Goal: Task Accomplishment & Management: Complete application form

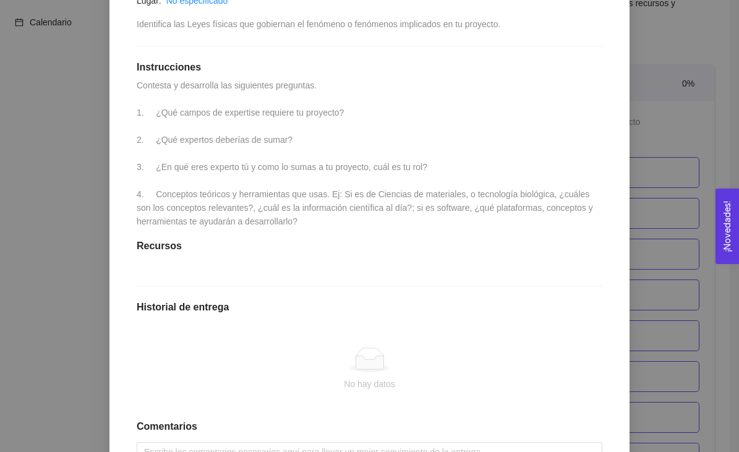
scroll to position [259, 0]
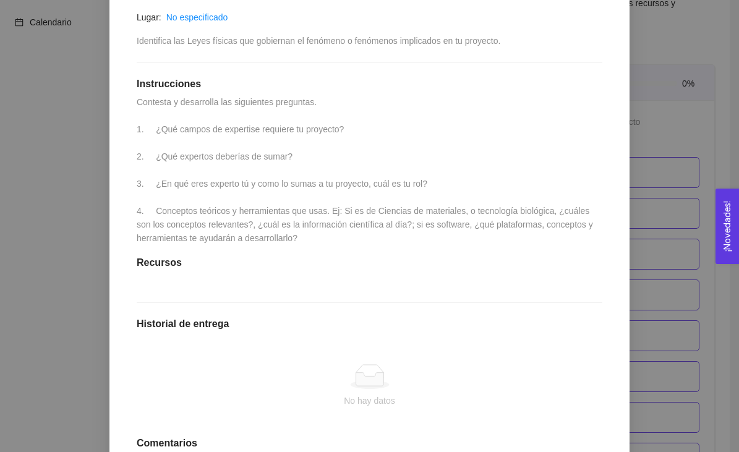
click at [225, 95] on div "1.1 Actividad: Fundamentos teóricos de tu tecnología Actividad Lugar: No especi…" at bounding box center [369, 241] width 491 height 586
click at [217, 101] on span "Contesta y desarrolla las siguientes preguntas. 1. ¿Qué campos de expertise req…" at bounding box center [366, 170] width 459 height 146
click at [208, 122] on div "1.1 Actividad: Fundamentos teóricos de tu tecnología Actividad Lugar: No especi…" at bounding box center [369, 241] width 491 height 586
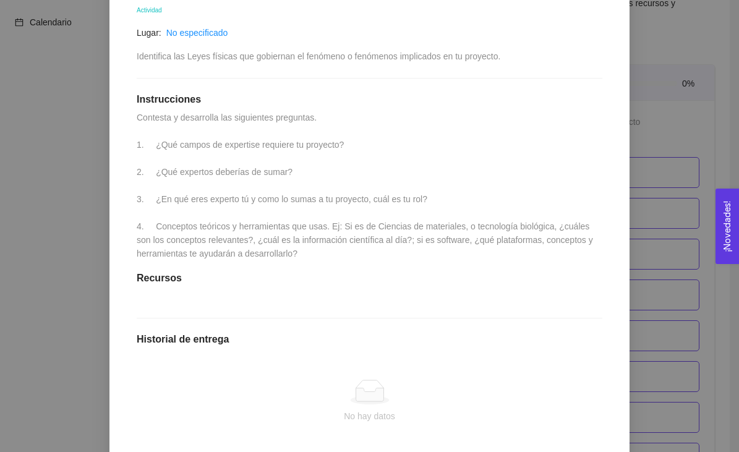
scroll to position [242, 0]
click at [191, 192] on div "1.1 Actividad: Fundamentos teóricos de tu tecnología Actividad Lugar: No especi…" at bounding box center [369, 258] width 491 height 586
click at [190, 230] on span "Contesta y desarrolla las siguientes preguntas. 1. ¿Qué campos de expertise req…" at bounding box center [366, 187] width 459 height 146
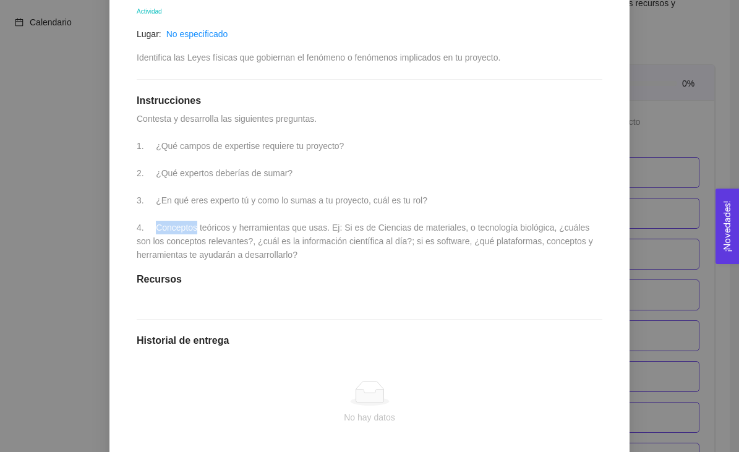
click at [190, 230] on span "Contesta y desarrolla las siguientes preguntas. 1. ¿Qué campos de expertise req…" at bounding box center [366, 187] width 459 height 146
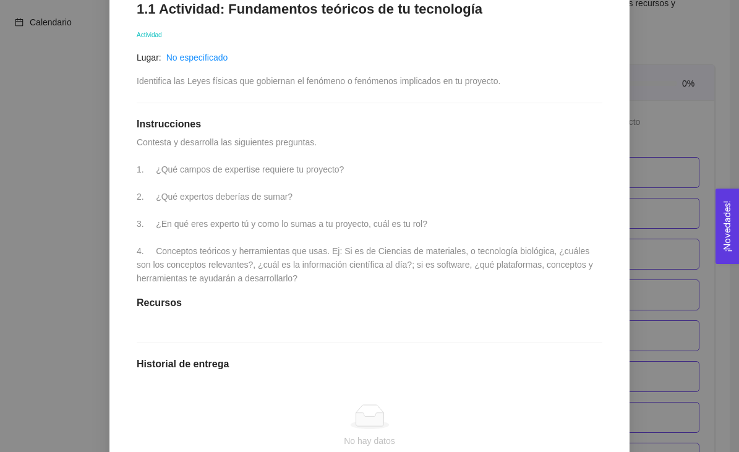
scroll to position [197, 0]
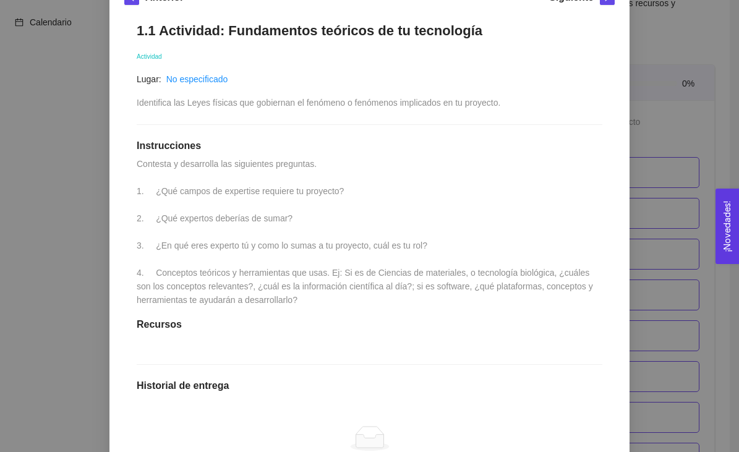
click at [142, 161] on span "Contesta y desarrolla las siguientes preguntas. 1. ¿Qué campos de expertise req…" at bounding box center [366, 232] width 459 height 146
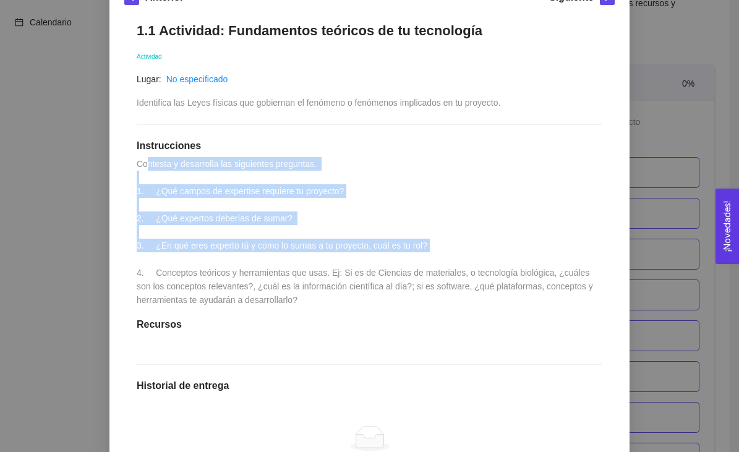
drag, startPoint x: 146, startPoint y: 165, endPoint x: 273, endPoint y: 266, distance: 162.4
click at [275, 266] on div "1.1 Actividad: Fundamentos teóricos de tu tecnología Actividad Lugar: No especi…" at bounding box center [369, 303] width 491 height 586
click at [282, 283] on span "Contesta y desarrolla las siguientes preguntas. 1. ¿Qué campos de expertise req…" at bounding box center [366, 232] width 459 height 146
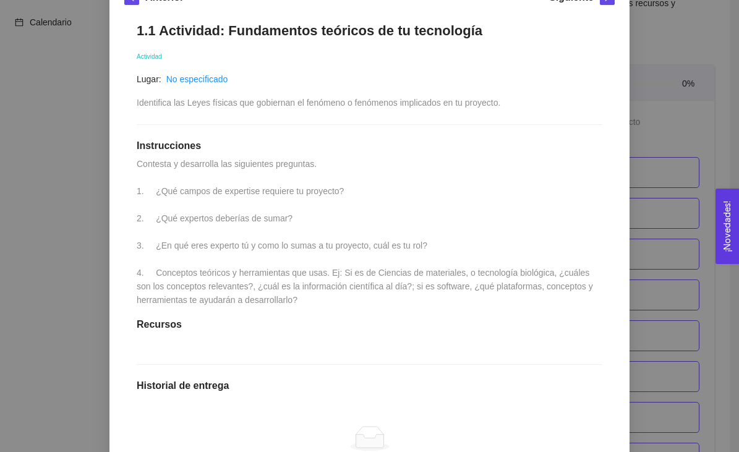
click at [282, 283] on span "Contesta y desarrolla las siguientes preguntas. 1. ¿Qué campos de expertise req…" at bounding box center [366, 232] width 459 height 146
click at [158, 368] on div "1.1 Actividad: Fundamentos teóricos de tu tecnología Actividad Lugar: No especi…" at bounding box center [369, 303] width 491 height 586
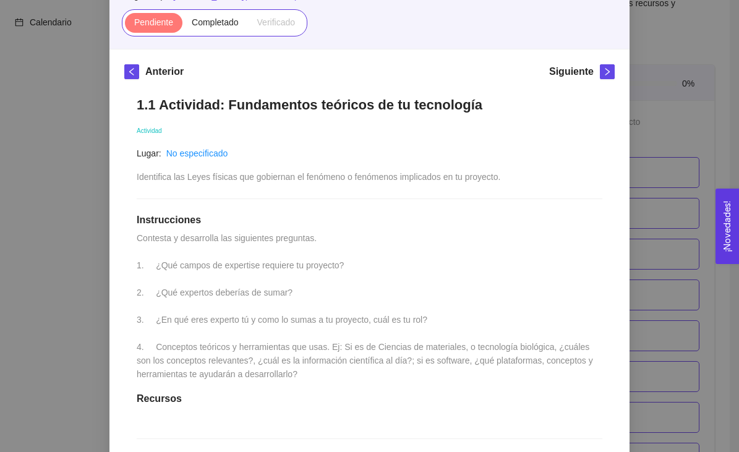
scroll to position [124, 0]
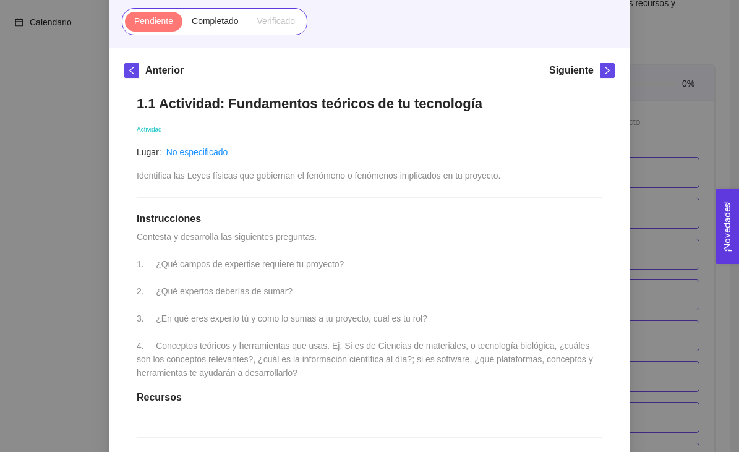
click at [204, 174] on span "Identifica las Leyes físicas que gobiernan el fenómeno o fenómenos implicados e…" at bounding box center [319, 176] width 364 height 10
click at [198, 157] on link "No especificado" at bounding box center [197, 152] width 62 height 10
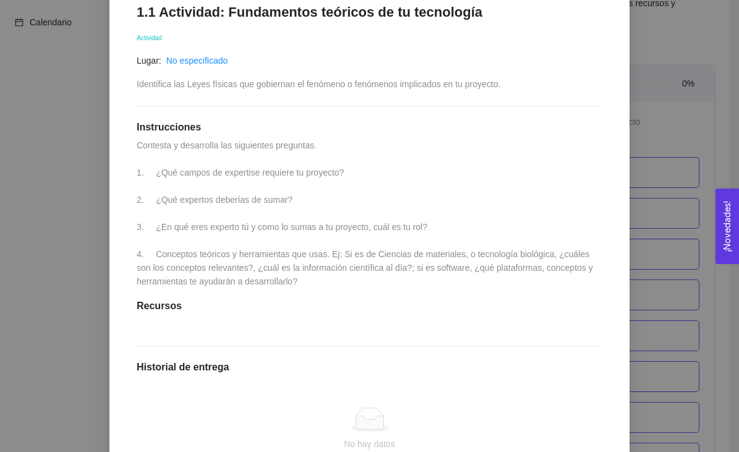
scroll to position [397, 0]
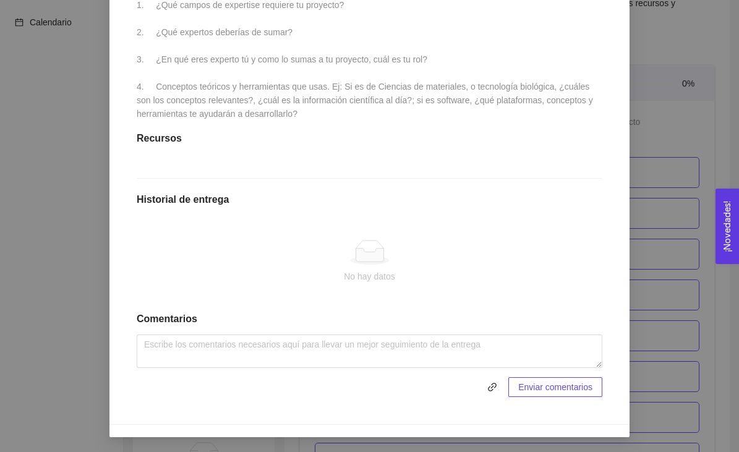
click at [375, 249] on icon at bounding box center [370, 255] width 28 height 13
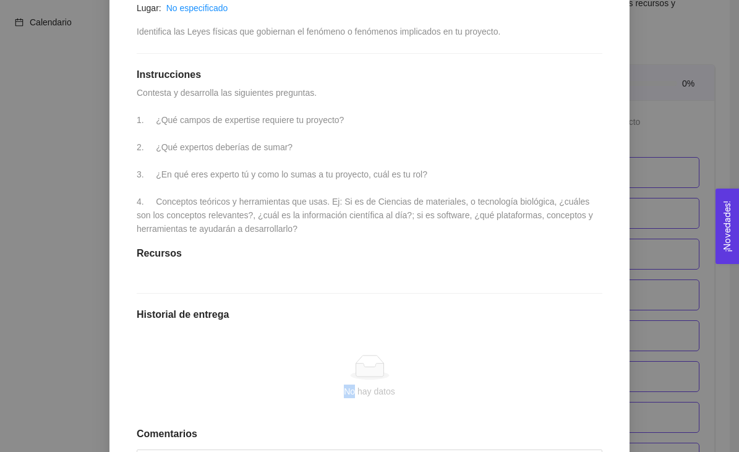
scroll to position [0, 0]
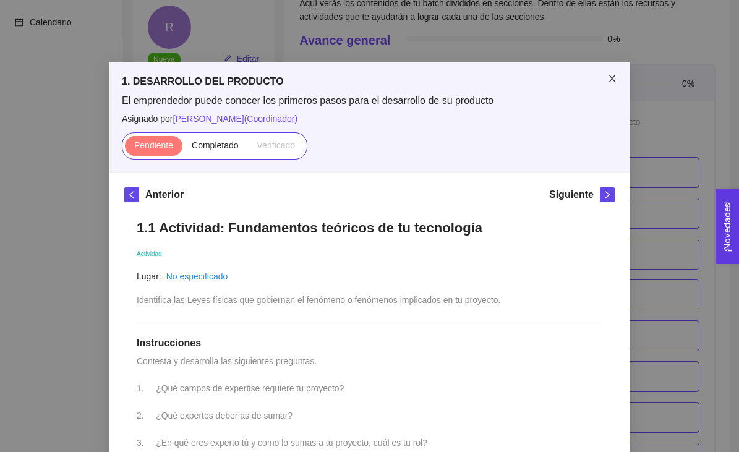
click at [609, 78] on icon "close" at bounding box center [612, 79] width 10 height 10
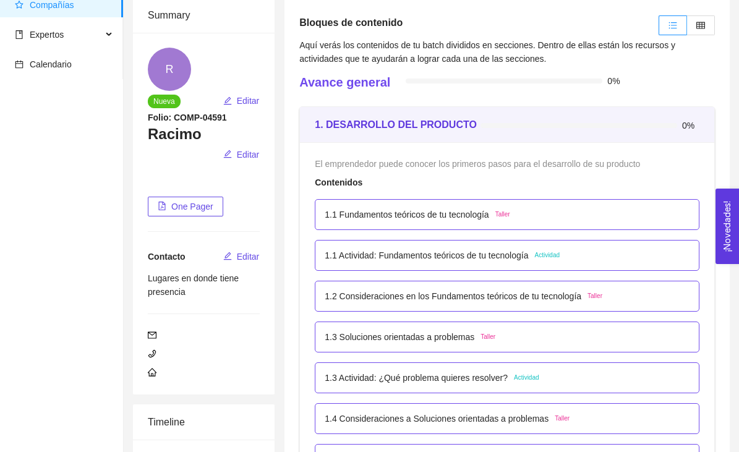
scroll to position [77, 0]
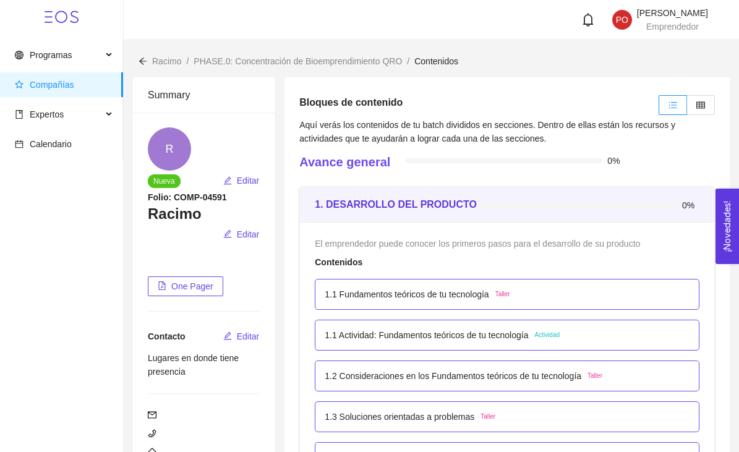
click at [326, 301] on p "1.1 Fundamentos teóricos de tu tecnología" at bounding box center [407, 295] width 164 height 14
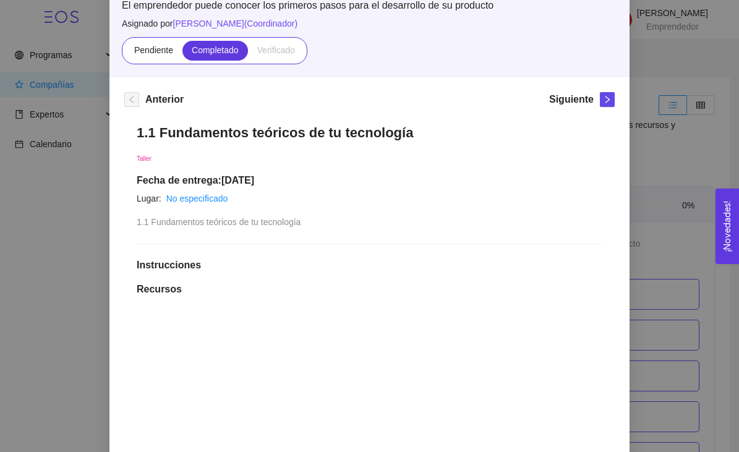
scroll to position [96, 0]
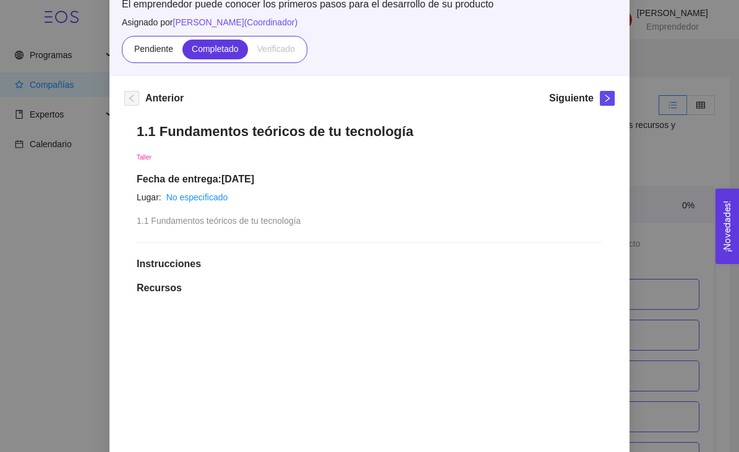
click at [273, 48] on span "Verificado" at bounding box center [276, 49] width 38 height 10
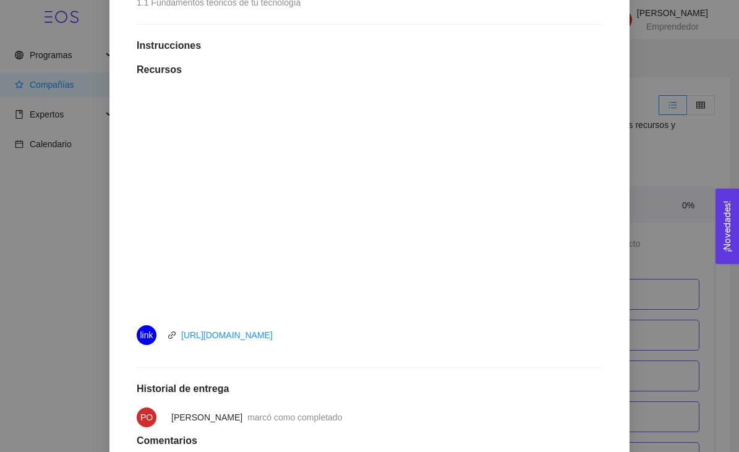
scroll to position [436, 0]
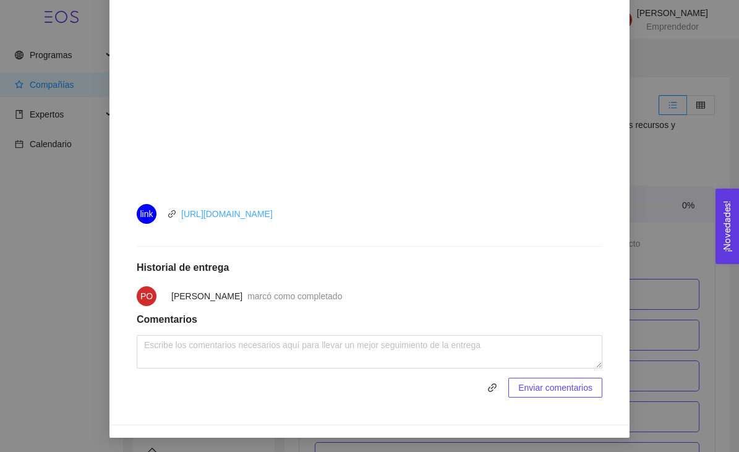
click at [221, 215] on link "https://youtu.be/o8IlJ8gNimw" at bounding box center [227, 214] width 92 height 10
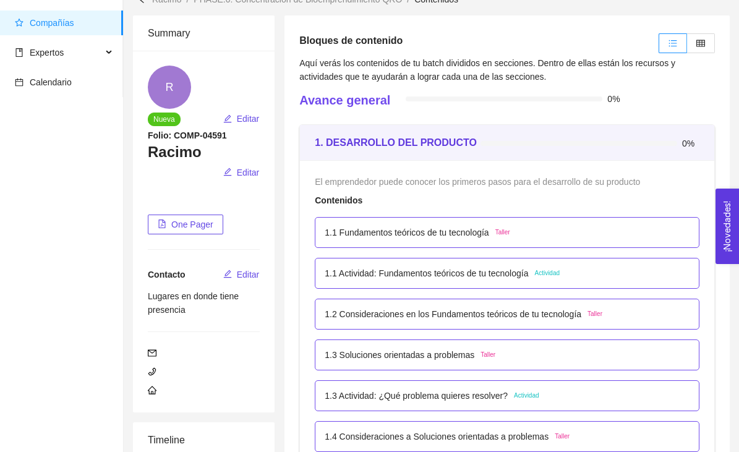
scroll to position [153, 0]
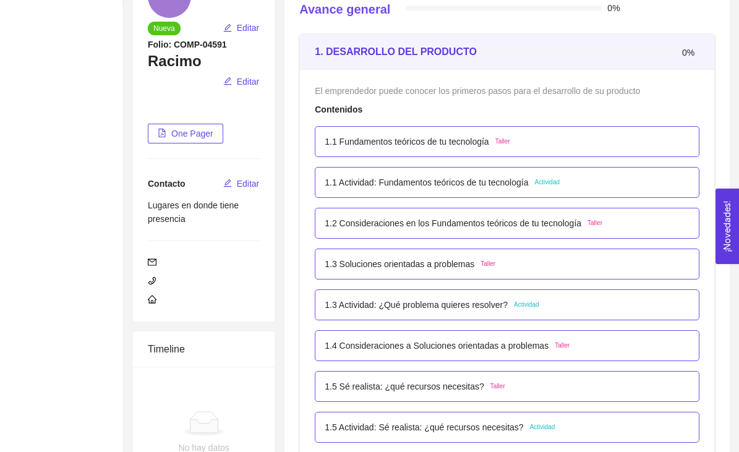
click at [370, 47] on strong "1. DESARROLLO DEL PRODUCTO" at bounding box center [396, 51] width 162 height 11
click at [332, 184] on p "1.1 Actividad: Fundamentos teóricos de tu tecnología" at bounding box center [427, 183] width 204 height 14
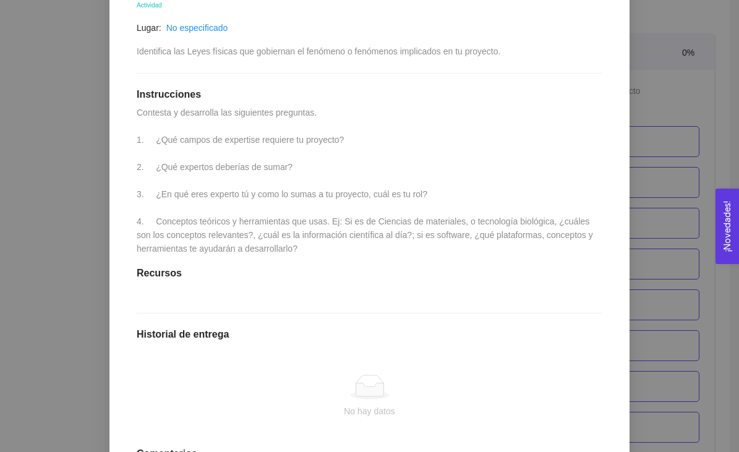
scroll to position [397, 0]
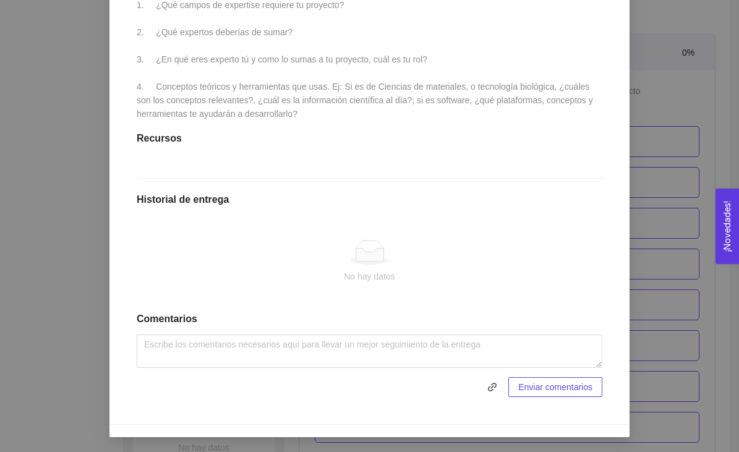
click at [331, 208] on div "1.1 Actividad: Fundamentos teóricos de tu tecnología Actividad Lugar: No especi…" at bounding box center [369, 117] width 491 height 586
click at [360, 257] on icon at bounding box center [370, 255] width 28 height 13
click at [365, 120] on div "1.1 Actividad: Fundamentos teóricos de tu tecnología Actividad Lugar: No especi…" at bounding box center [369, 117] width 491 height 586
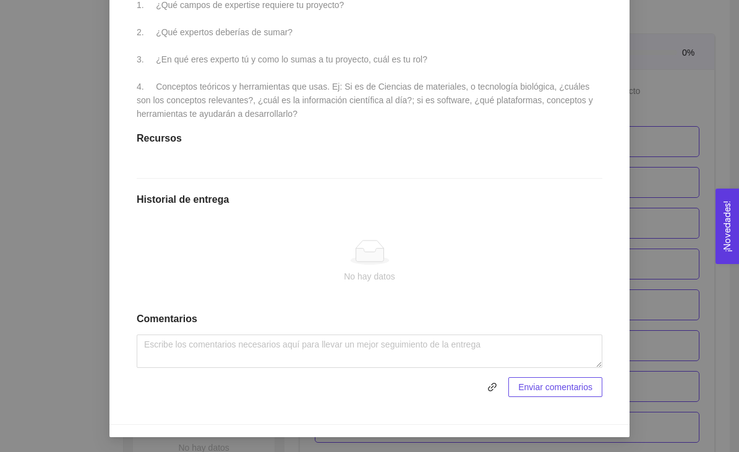
click at [308, 90] on span "Contesta y desarrolla las siguientes preguntas. 1. ¿Qué campos de expertise req…" at bounding box center [366, 46] width 459 height 146
click at [257, 100] on span "Contesta y desarrolla las siguientes preguntas. 1. ¿Qué campos de expertise req…" at bounding box center [366, 46] width 459 height 146
click at [290, 95] on span "Contesta y desarrolla las siguientes preguntas. 1. ¿Qué campos de expertise req…" at bounding box center [366, 46] width 459 height 146
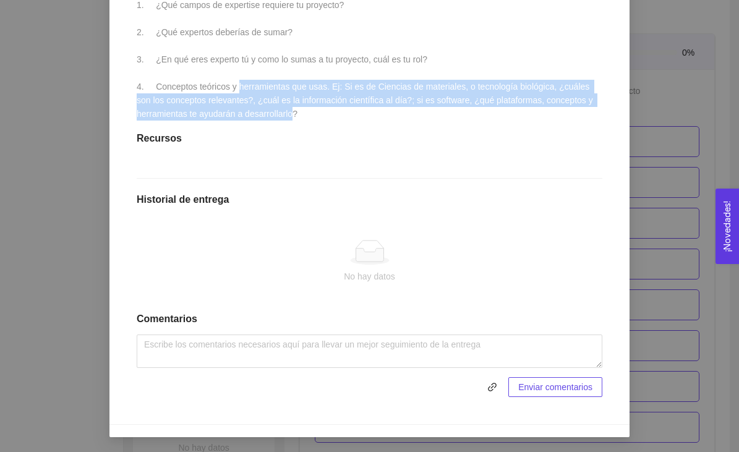
drag, startPoint x: 290, startPoint y: 95, endPoint x: 247, endPoint y: 69, distance: 50.3
click at [247, 69] on span "Contesta y desarrolla las siguientes preguntas. 1. ¿Qué campos de expertise req…" at bounding box center [366, 46] width 459 height 146
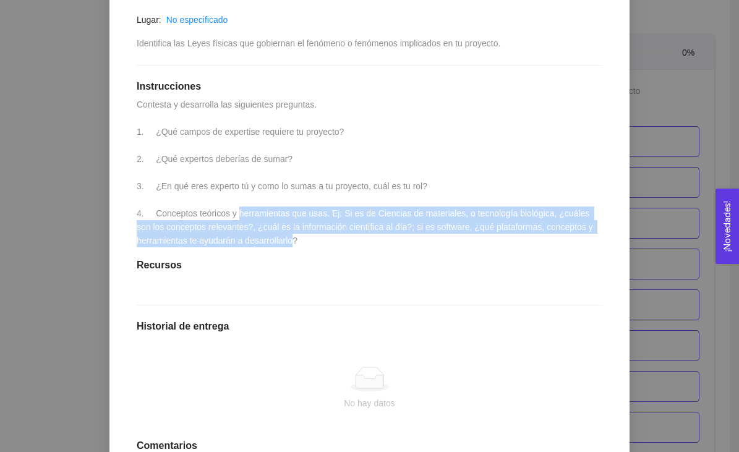
scroll to position [229, 0]
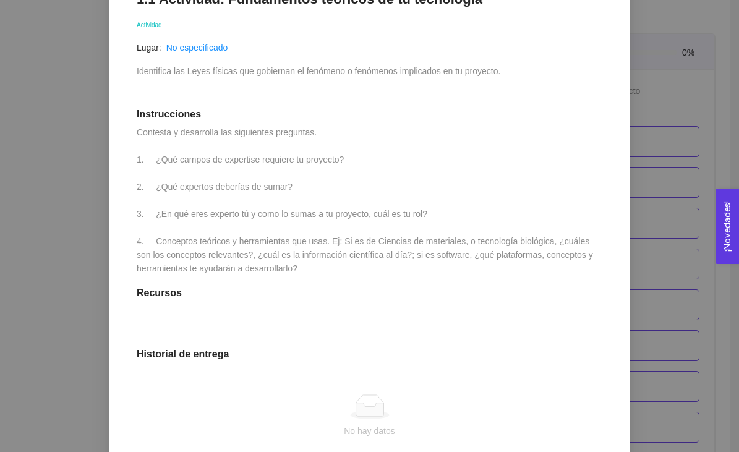
click at [276, 141] on div "1.1 Actividad: Fundamentos teóricos de tu tecnología Actividad Lugar: No especi…" at bounding box center [369, 271] width 491 height 586
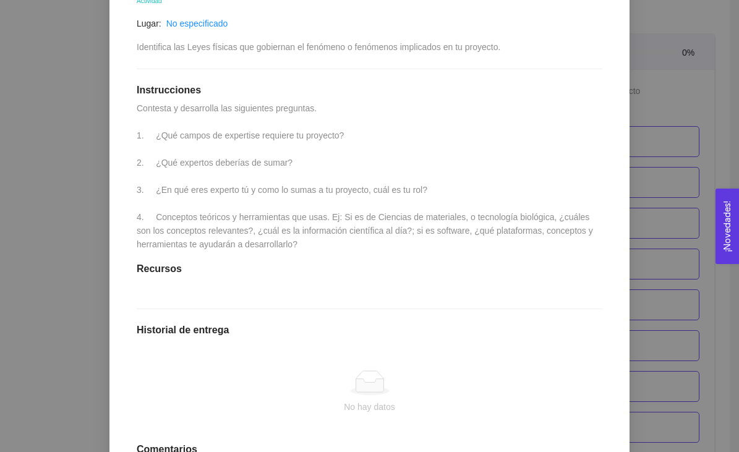
scroll to position [0, 0]
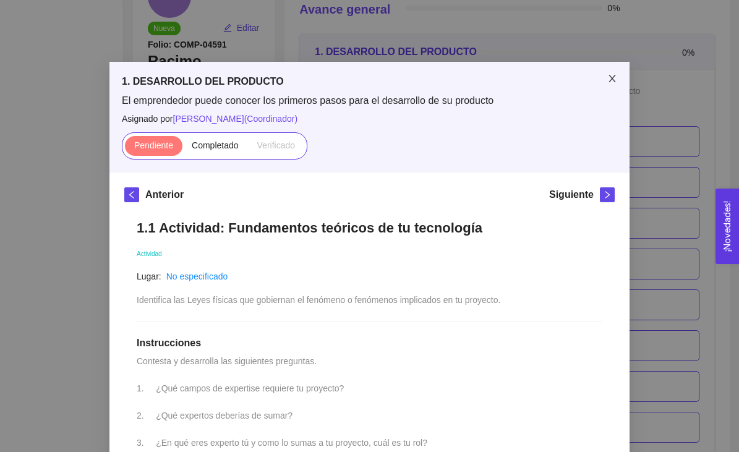
click at [611, 79] on icon "close" at bounding box center [612, 79] width 10 height 10
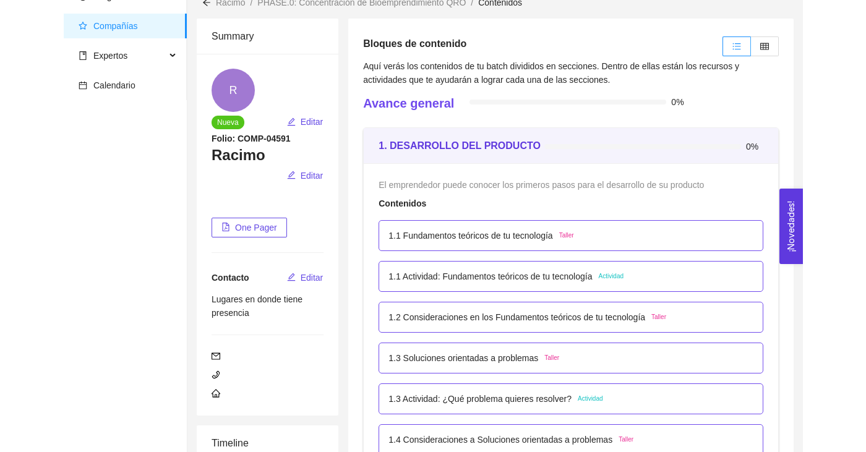
scroll to position [64, 0]
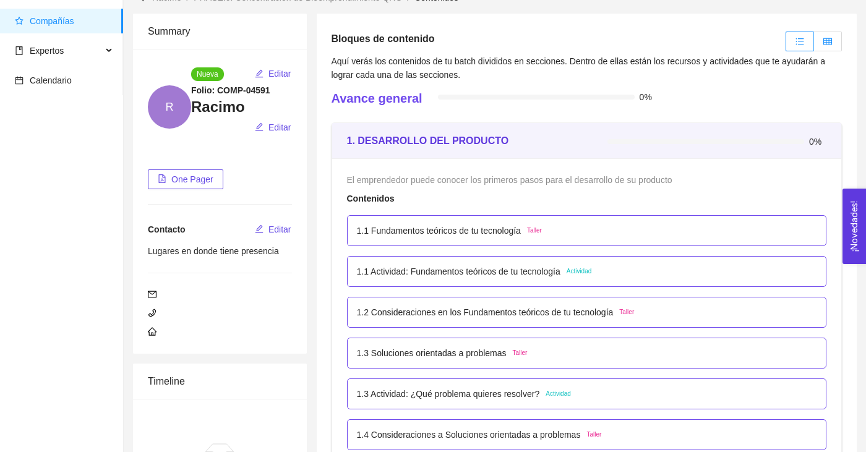
click at [739, 38] on icon "table" at bounding box center [827, 41] width 9 height 7
click at [739, 45] on input "radio" at bounding box center [814, 45] width 0 height 0
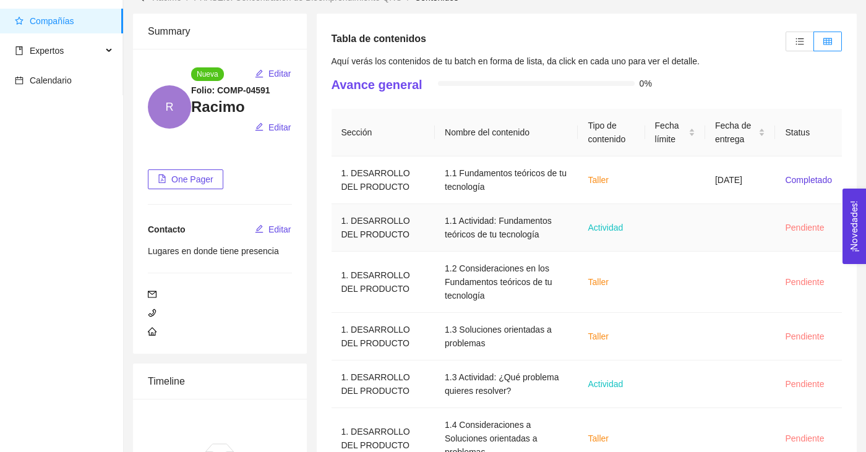
click at [645, 229] on td at bounding box center [675, 228] width 60 height 48
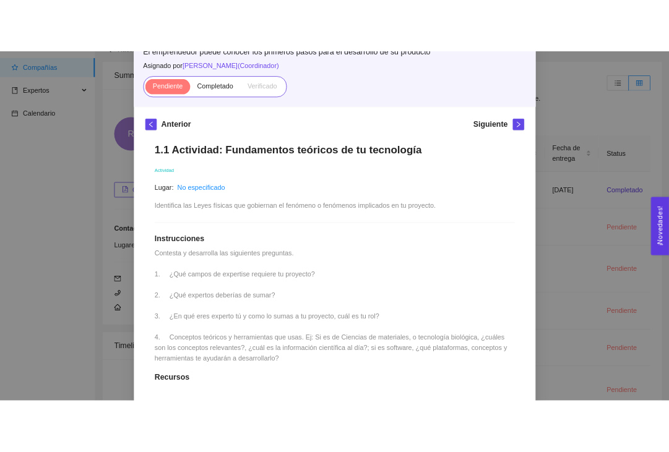
scroll to position [0, 0]
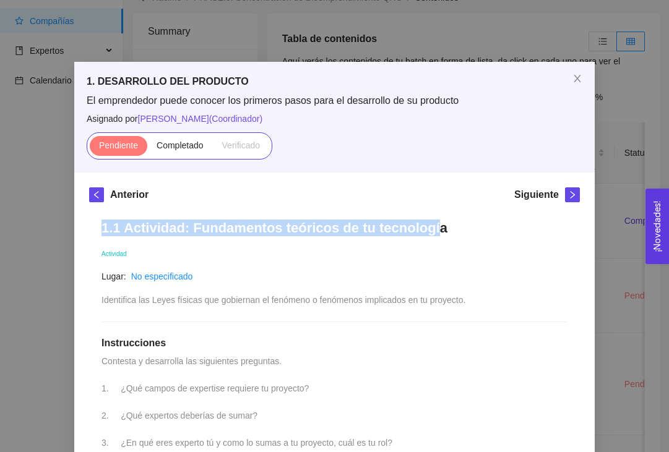
drag, startPoint x: 103, startPoint y: 230, endPoint x: 427, endPoint y: 232, distance: 323.5
click at [427, 232] on h1 "1.1 Actividad: Fundamentos teóricos de tu tecnología" at bounding box center [334, 228] width 466 height 17
drag, startPoint x: 435, startPoint y: 232, endPoint x: 100, endPoint y: 231, distance: 335.9
copy h1 "1.1 Actividad: Fundamentos teóricos de tu tecnología"
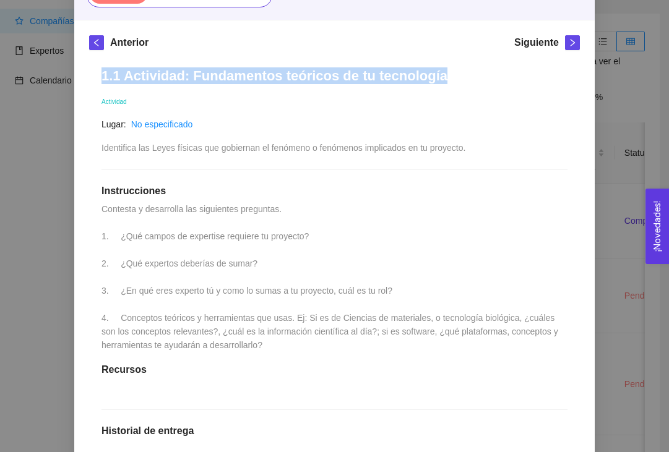
scroll to position [156, 0]
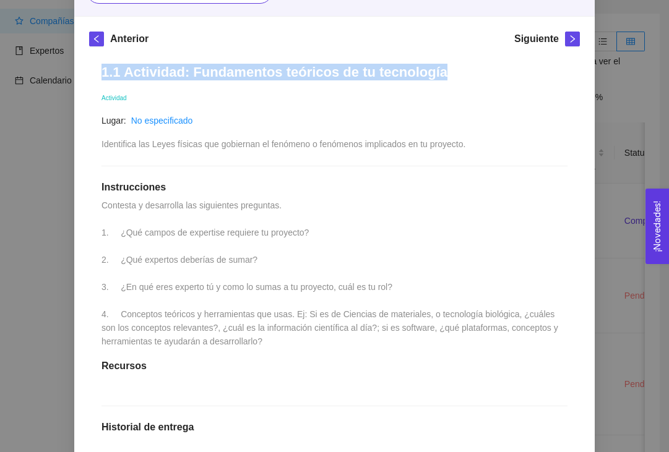
drag, startPoint x: 104, startPoint y: 204, endPoint x: 298, endPoint y: 350, distance: 243.0
click at [298, 350] on div "1.1 Actividad: Fundamentos teóricos de tu tecnología Actividad Lugar: No especi…" at bounding box center [334, 344] width 491 height 586
copy span "Contesta y desarrolla las siguientes preguntas. 1. ¿Qué campos de expertise req…"
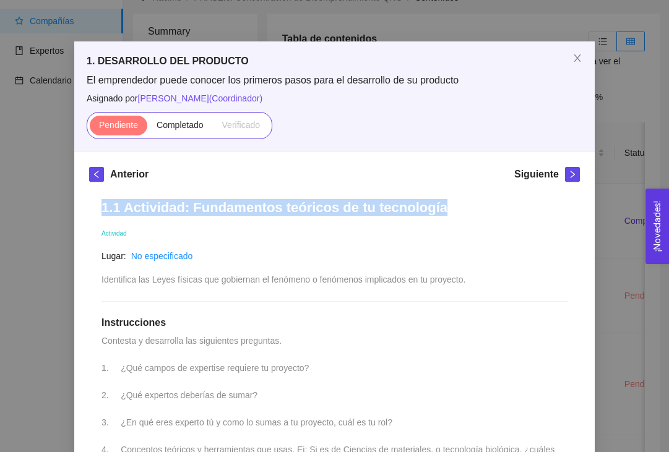
scroll to position [0, 0]
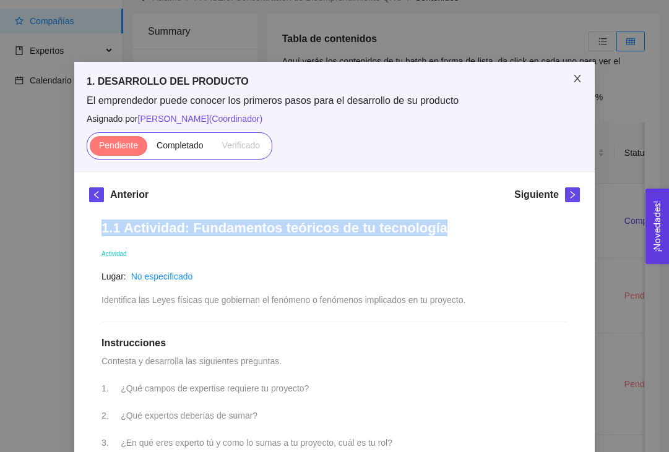
click at [572, 82] on span "Close" at bounding box center [577, 79] width 35 height 35
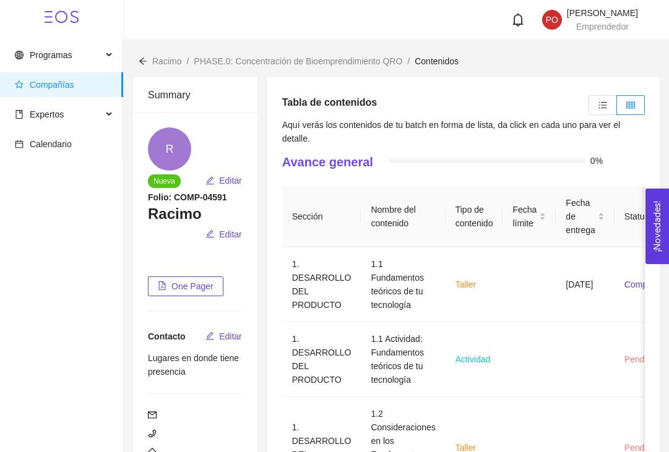
click at [141, 60] on icon "arrow-left" at bounding box center [143, 61] width 9 height 9
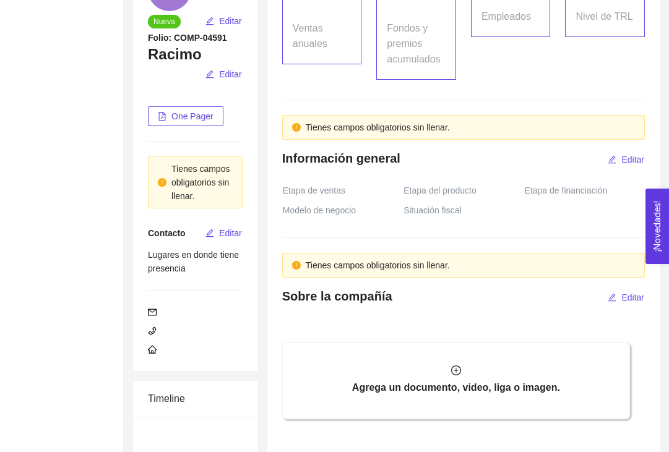
scroll to position [192, 0]
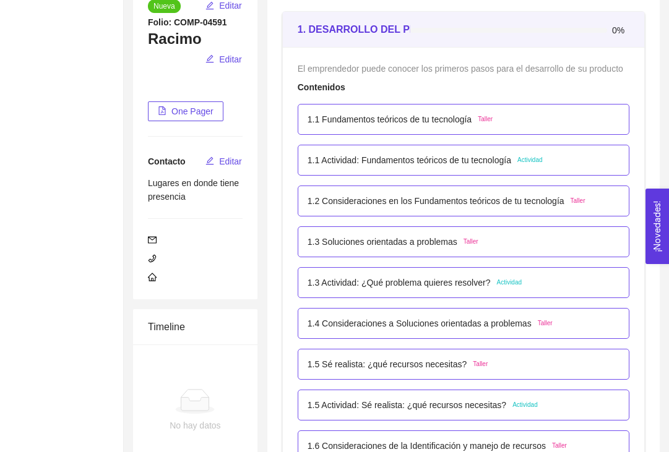
scroll to position [180, 0]
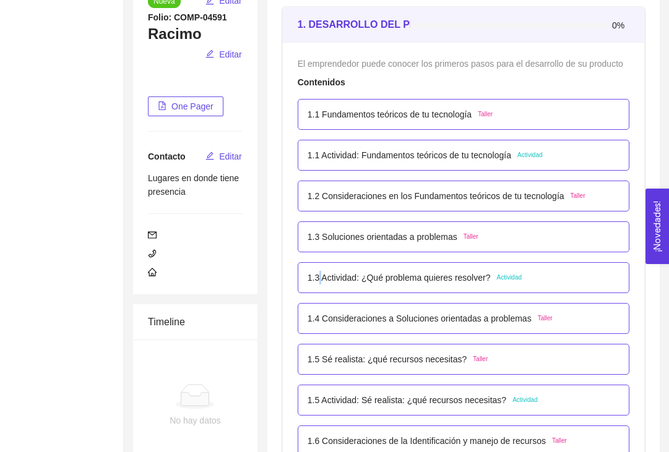
click at [321, 285] on p "1.3 Actividad: ¿Qué problema quieres resolver?" at bounding box center [398, 278] width 183 height 14
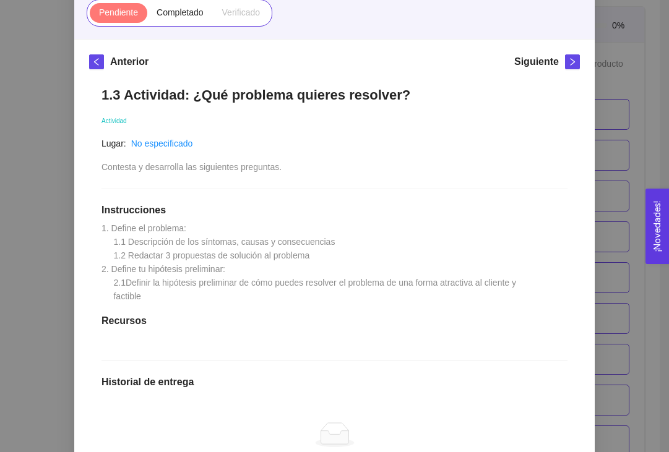
scroll to position [0, 0]
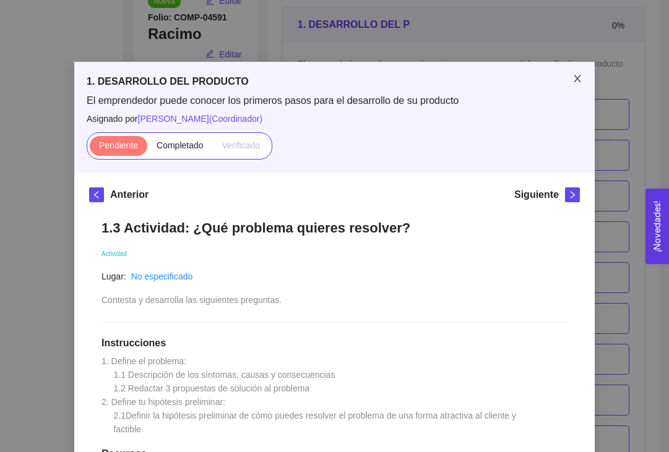
click at [573, 79] on icon "close" at bounding box center [577, 79] width 10 height 10
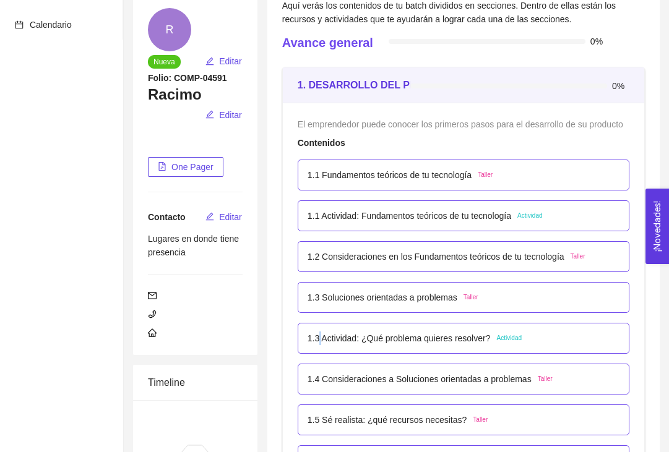
scroll to position [121, 0]
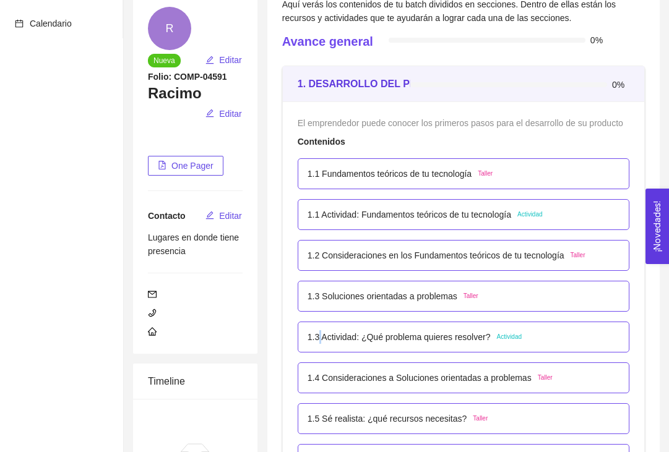
click at [401, 230] on div "1.1 Actividad: Fundamentos teóricos de tu tecnología Actividad" at bounding box center [464, 214] width 332 height 31
click at [381, 221] on p "1.1 Actividad: Fundamentos teóricos de tu tecnología" at bounding box center [409, 215] width 204 height 14
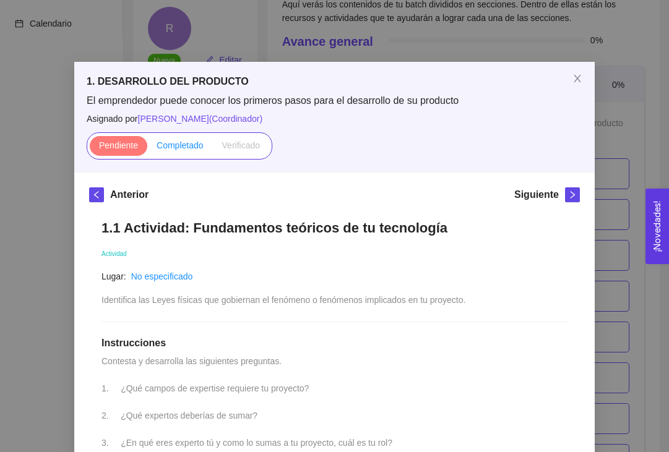
click at [181, 146] on span "Completado" at bounding box center [180, 145] width 47 height 10
click at [147, 148] on input "Completado" at bounding box center [147, 148] width 0 height 0
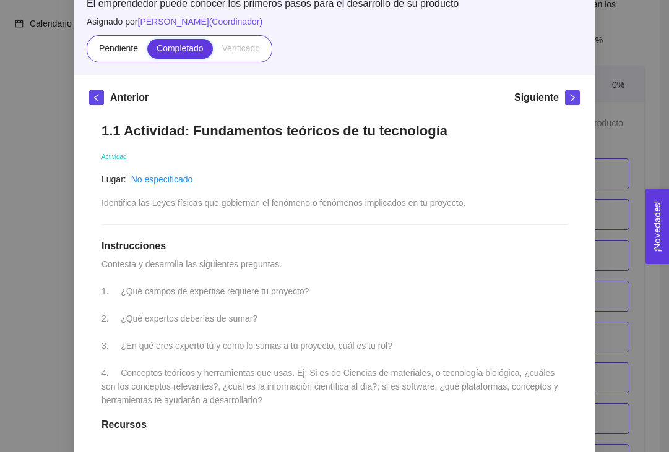
scroll to position [0, 0]
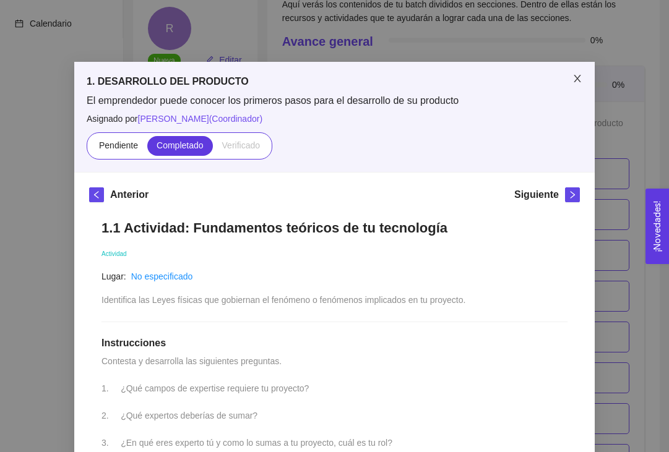
click at [577, 84] on span "Close" at bounding box center [577, 79] width 35 height 35
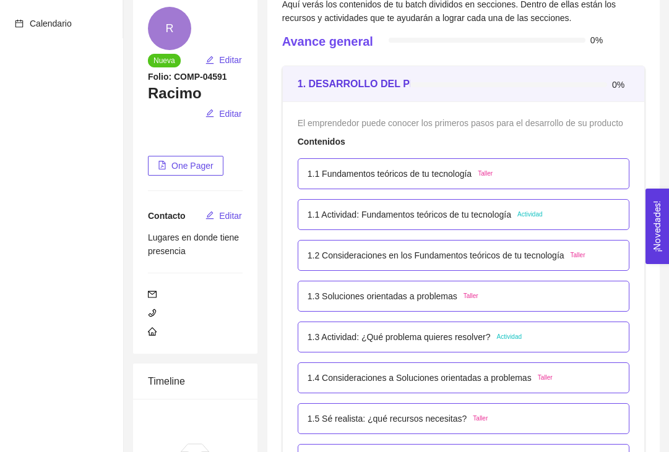
click at [377, 262] on p "1.2 Consideraciones en los Fundamentos teóricos de tu tecnología" at bounding box center [435, 256] width 257 height 14
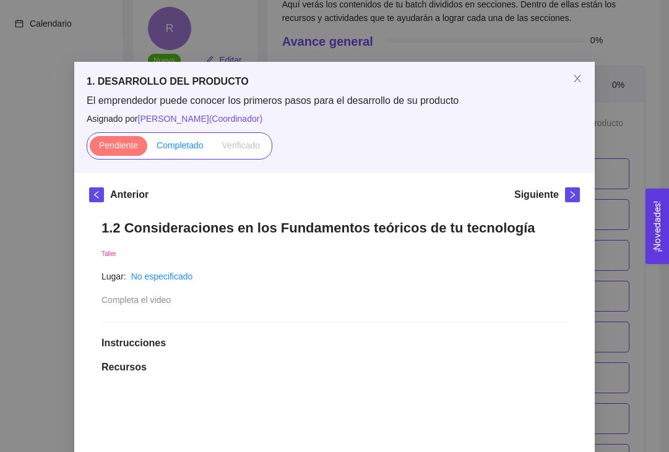
click at [191, 148] on span "Completado" at bounding box center [180, 145] width 47 height 10
click at [147, 148] on input "Completado" at bounding box center [147, 148] width 0 height 0
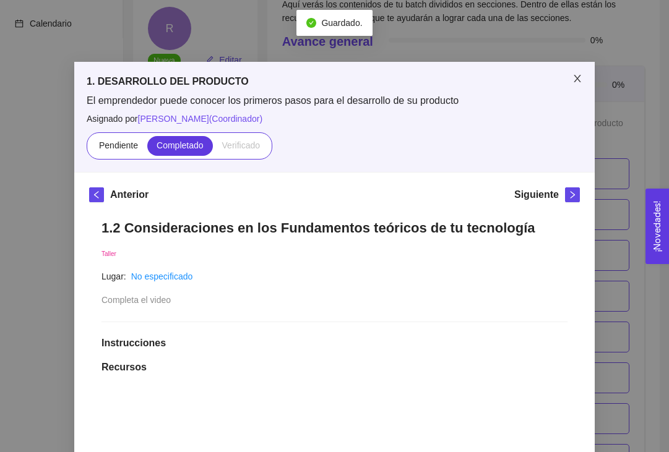
click at [570, 76] on span "Close" at bounding box center [577, 79] width 35 height 35
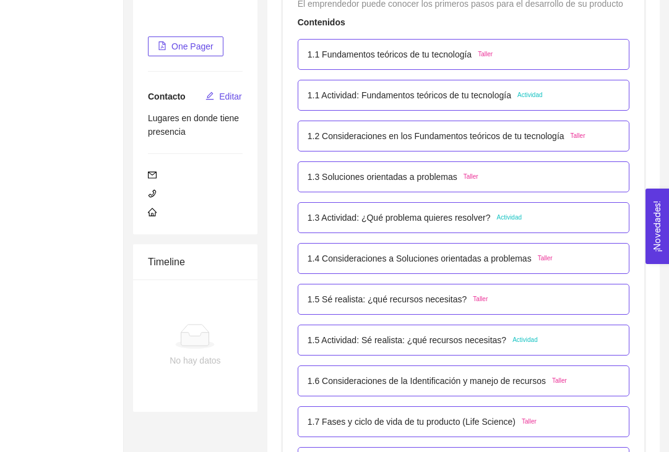
scroll to position [289, 0]
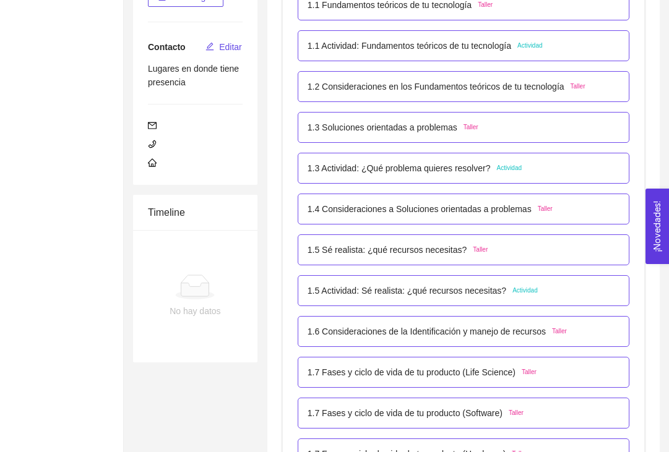
click at [403, 295] on div "1.5 Actividad: Sé realista: ¿qué recursos necesitas? Actividad" at bounding box center [464, 290] width 332 height 31
click at [410, 298] on p "1.5 Actividad: Sé realista: ¿qué recursos necesitas?" at bounding box center [406, 291] width 199 height 14
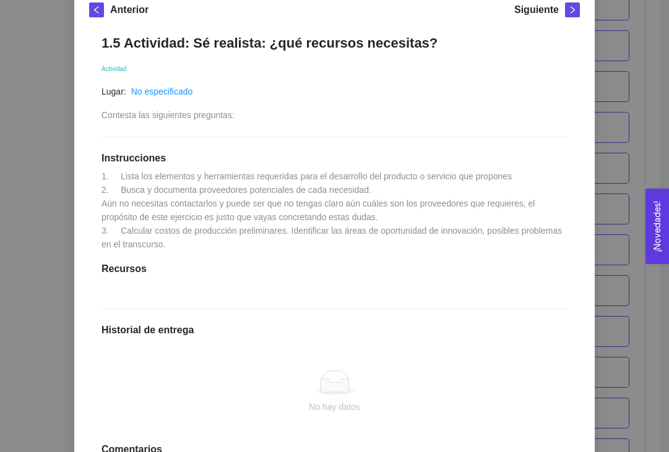
scroll to position [0, 0]
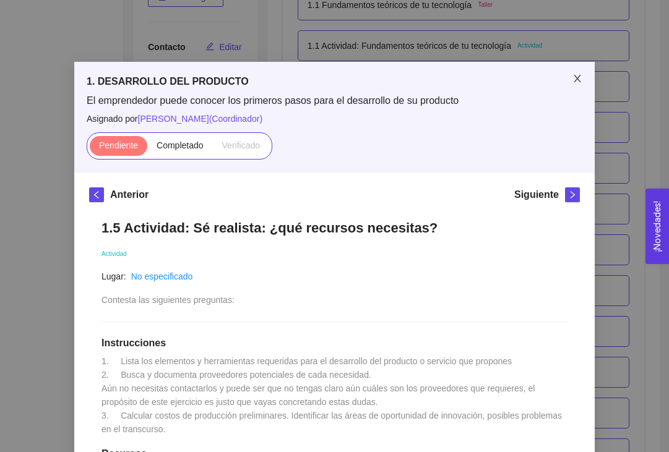
click at [570, 78] on span "Close" at bounding box center [577, 79] width 35 height 35
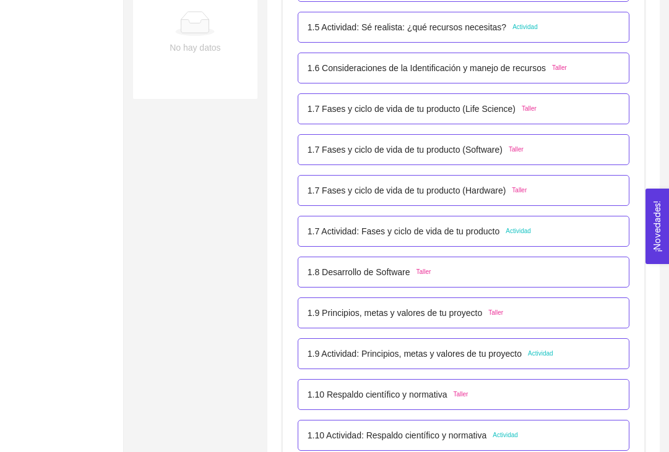
scroll to position [575, 0]
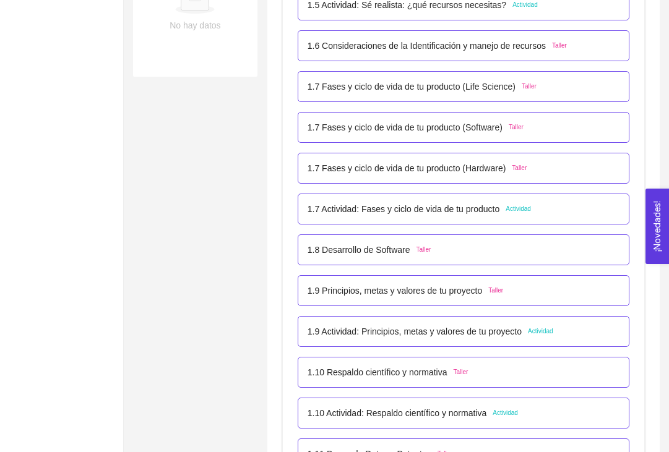
click at [443, 216] on p "1.7 Actividad: Fases y ciclo de vida de tu producto" at bounding box center [403, 209] width 192 height 14
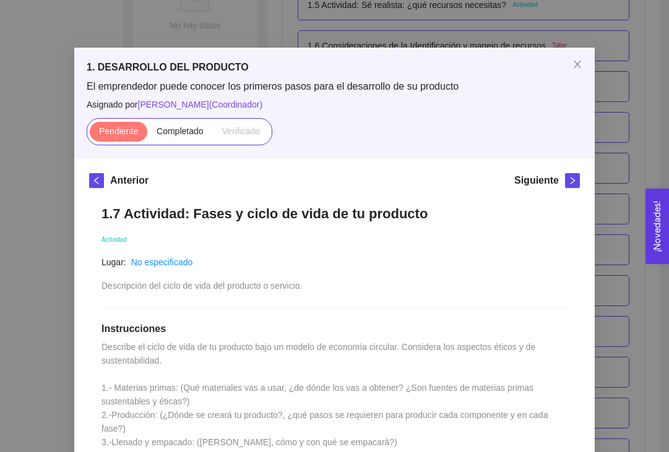
scroll to position [0, 0]
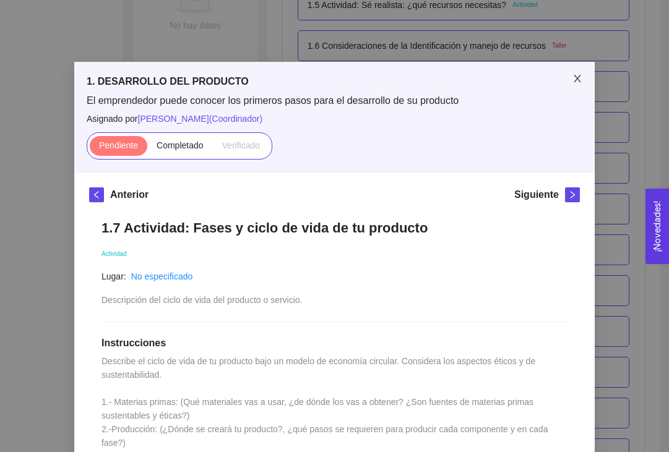
click at [572, 76] on span "Close" at bounding box center [577, 79] width 35 height 35
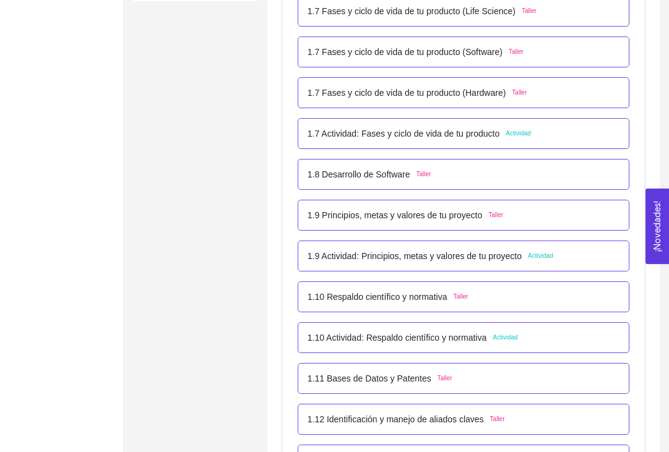
scroll to position [721, 0]
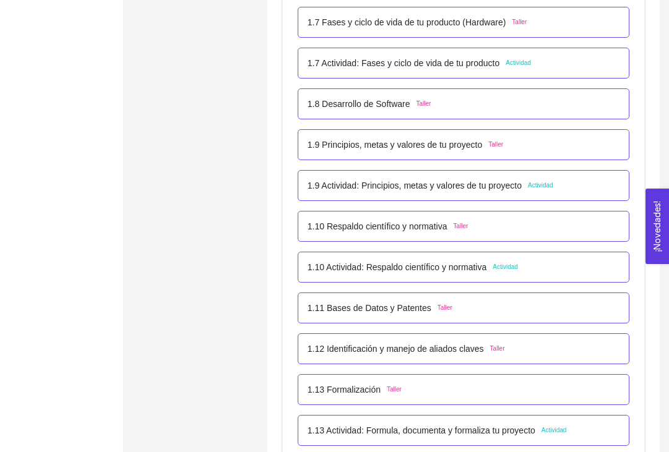
click at [439, 192] on p "1.9 Actividad: Principios, metas y valores de tu proyecto" at bounding box center [414, 186] width 214 height 14
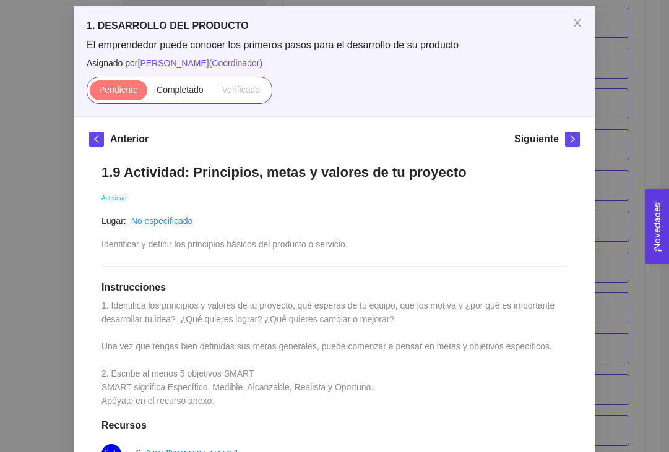
scroll to position [0, 0]
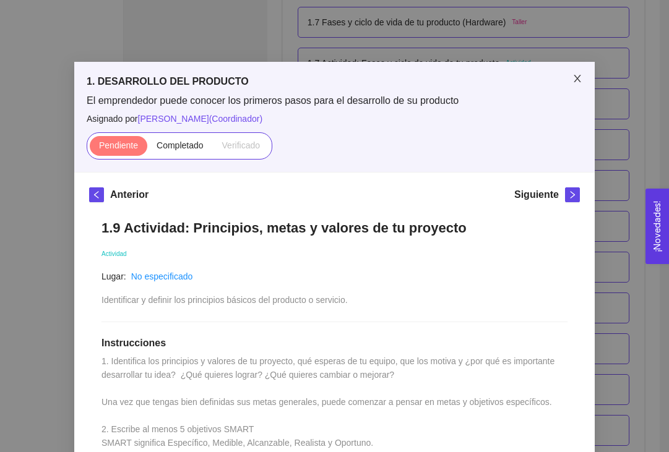
click at [578, 74] on span "Close" at bounding box center [577, 79] width 35 height 35
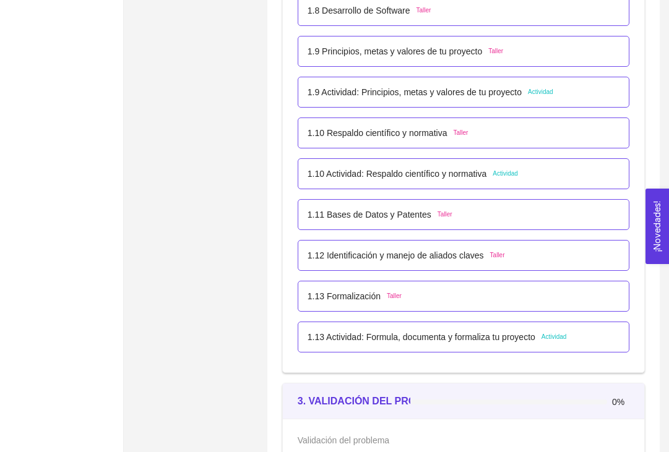
scroll to position [830, 0]
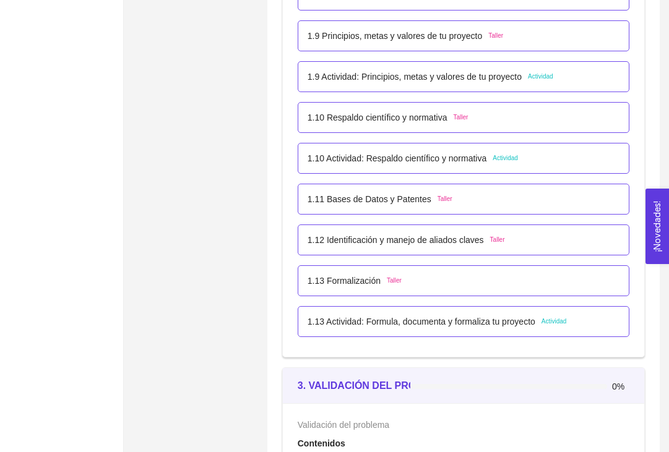
click at [367, 165] on p "1.10 Actividad: Respaldo científico y normativa" at bounding box center [396, 159] width 179 height 14
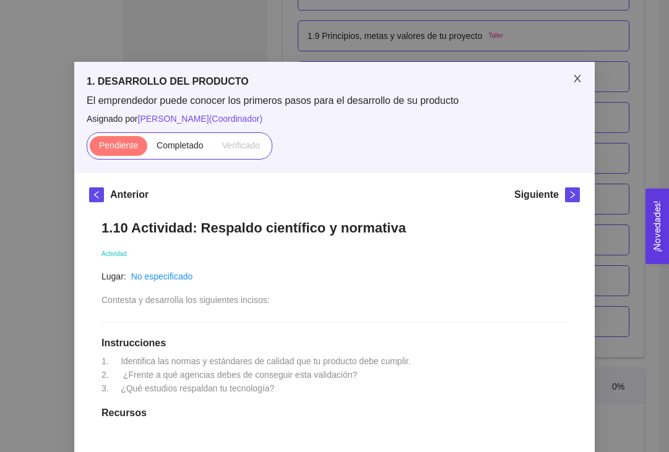
click at [576, 85] on span "Close" at bounding box center [577, 79] width 35 height 35
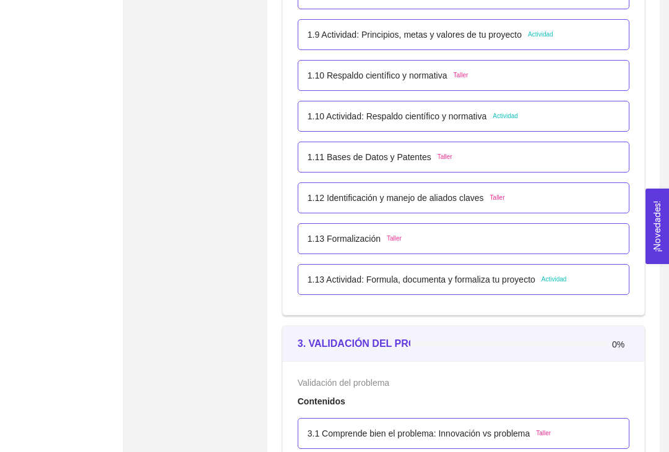
scroll to position [875, 0]
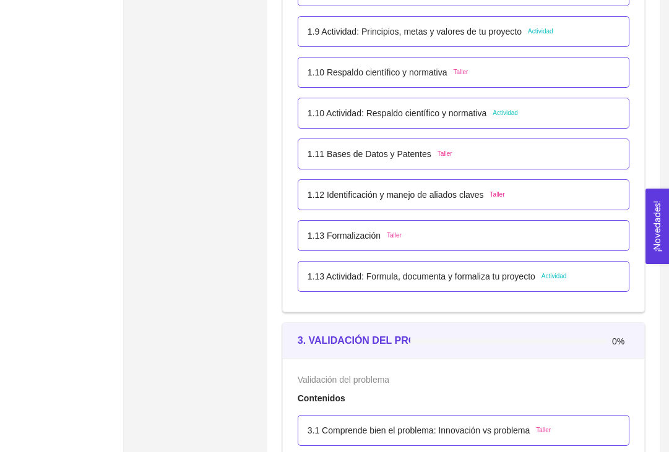
click at [487, 292] on div "1.13 Actividad: Formula, documenta y formaliza tu proyecto Actividad" at bounding box center [464, 276] width 332 height 31
click at [494, 283] on p "1.13 Actividad: Formula, documenta y formaliza tu proyecto" at bounding box center [421, 277] width 228 height 14
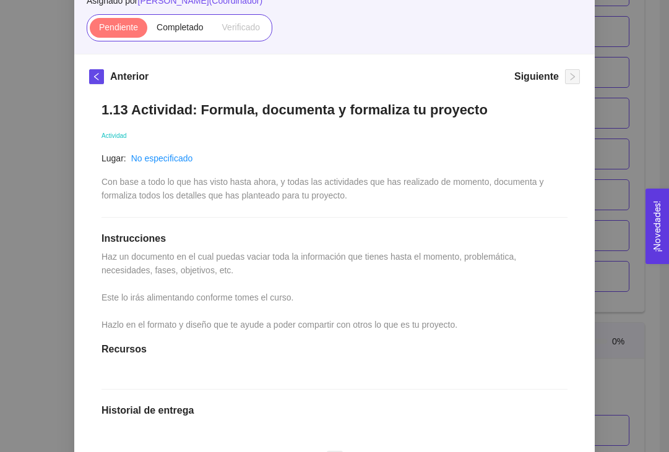
scroll to position [0, 0]
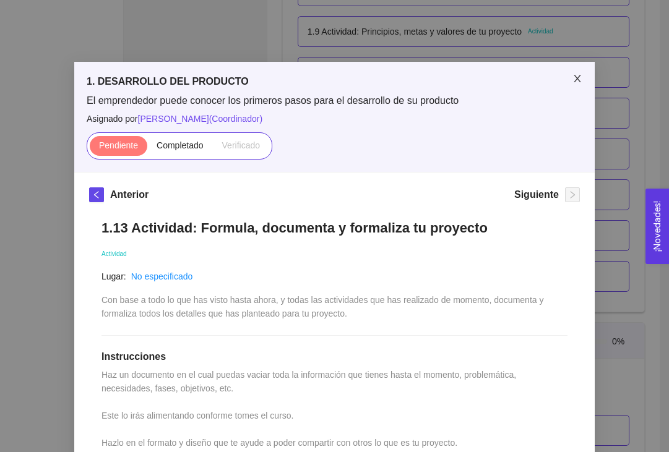
click at [577, 75] on icon "close" at bounding box center [577, 79] width 10 height 10
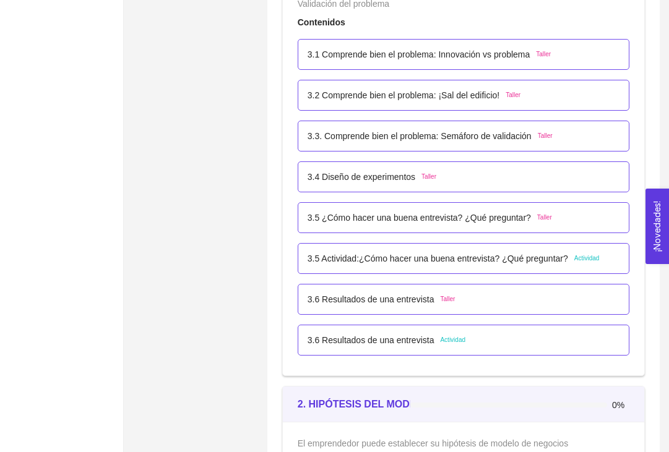
scroll to position [1263, 0]
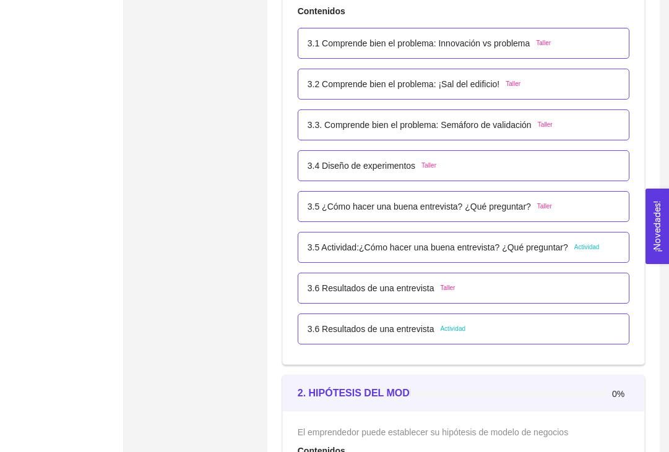
click at [525, 50] on p "3.1 Comprende bien el problema: Innovación vs problema" at bounding box center [418, 43] width 223 height 14
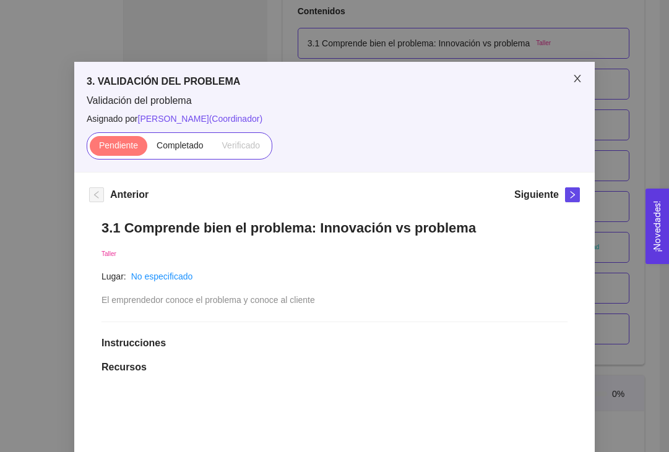
click at [575, 82] on icon "close" at bounding box center [576, 78] width 7 height 7
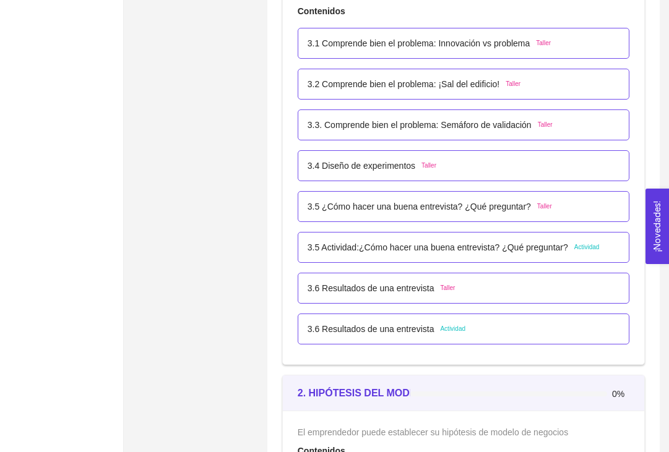
click at [539, 254] on p "3.5 Actividad:¿Cómo hacer una buena entrevista? ¿Qué preguntar?" at bounding box center [437, 248] width 260 height 14
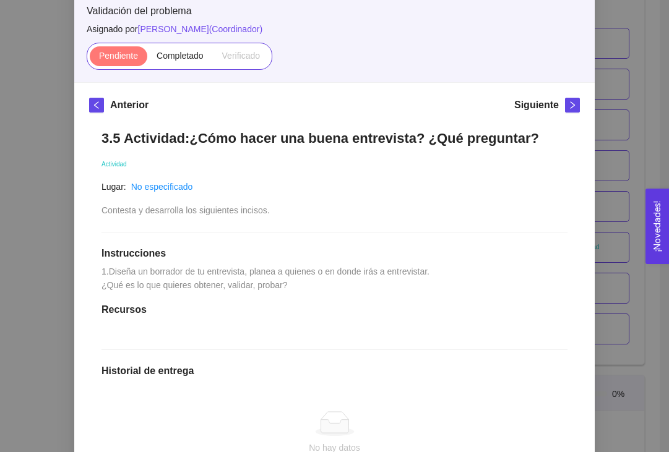
scroll to position [0, 0]
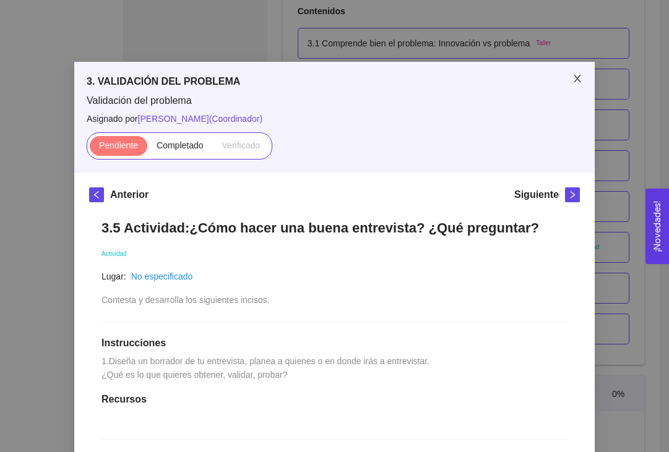
click at [574, 84] on span "Close" at bounding box center [577, 79] width 35 height 35
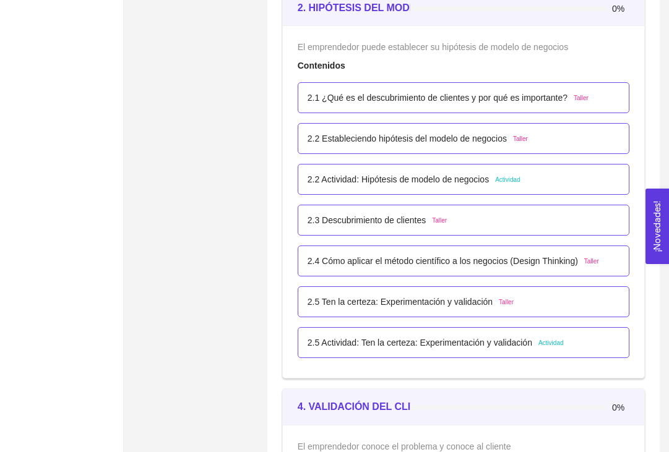
scroll to position [1660, 0]
